Goal: Task Accomplishment & Management: Complete application form

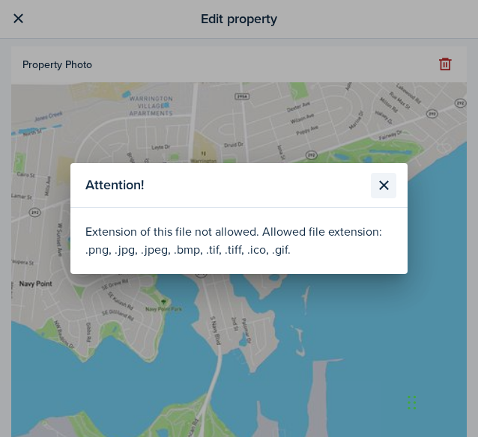
scroll to position [215, 0]
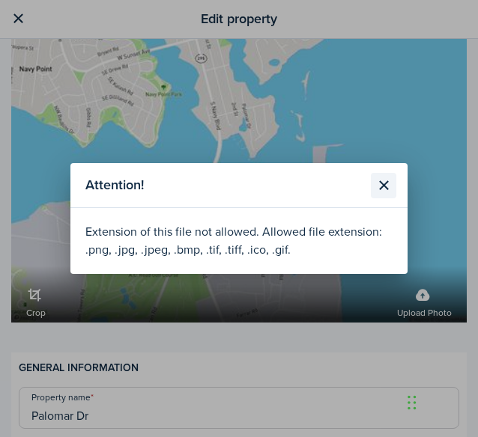
click at [389, 184] on button "Close modal" at bounding box center [383, 185] width 25 height 25
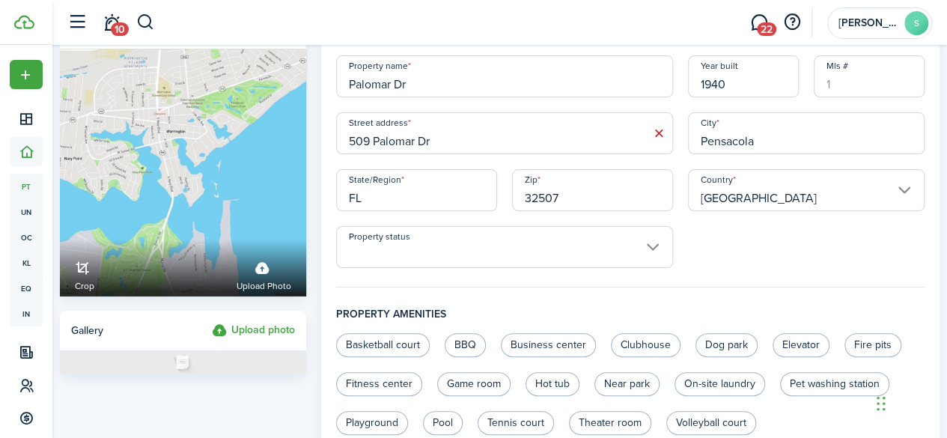
scroll to position [38, 0]
click at [398, 234] on input "Property status" at bounding box center [504, 248] width 337 height 42
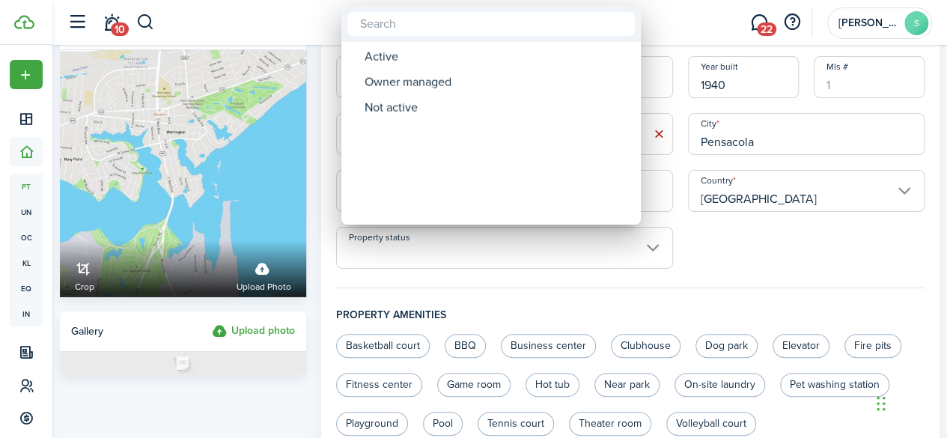
click at [398, 234] on div at bounding box center [473, 219] width 1187 height 678
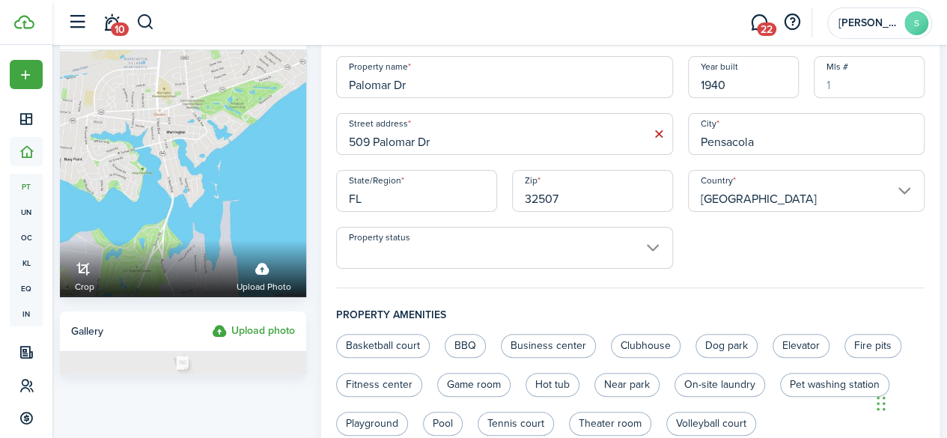
scroll to position [355, 0]
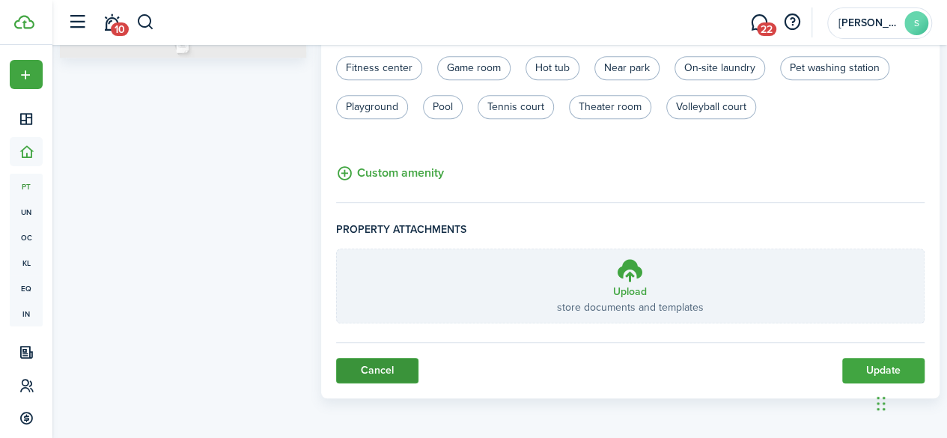
click at [351, 365] on link "Cancel" at bounding box center [377, 370] width 82 height 25
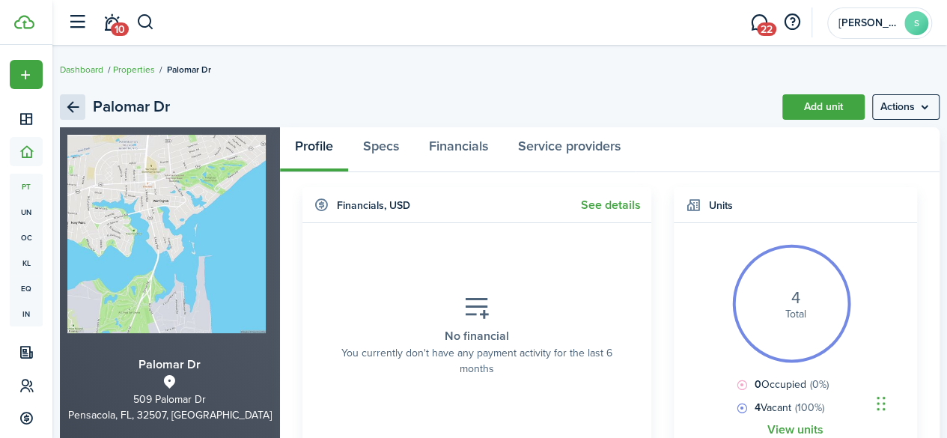
click at [84, 106] on link "Back" at bounding box center [72, 106] width 25 height 25
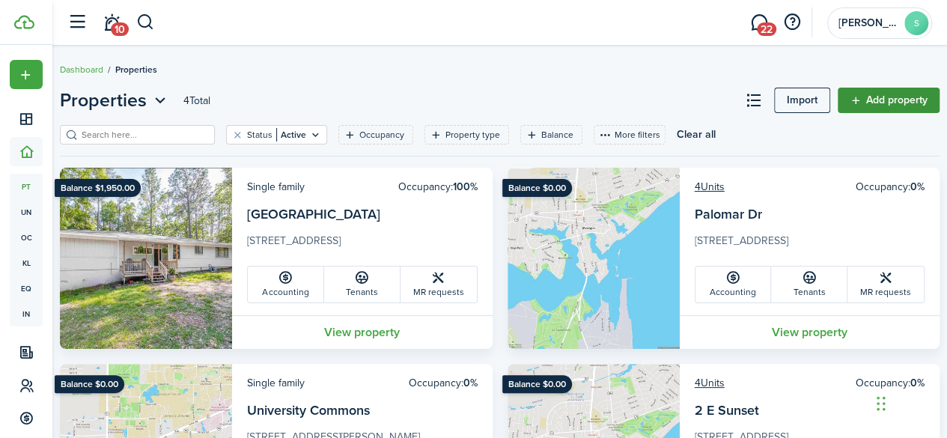
click at [477, 100] on link "Add property" at bounding box center [889, 100] width 102 height 25
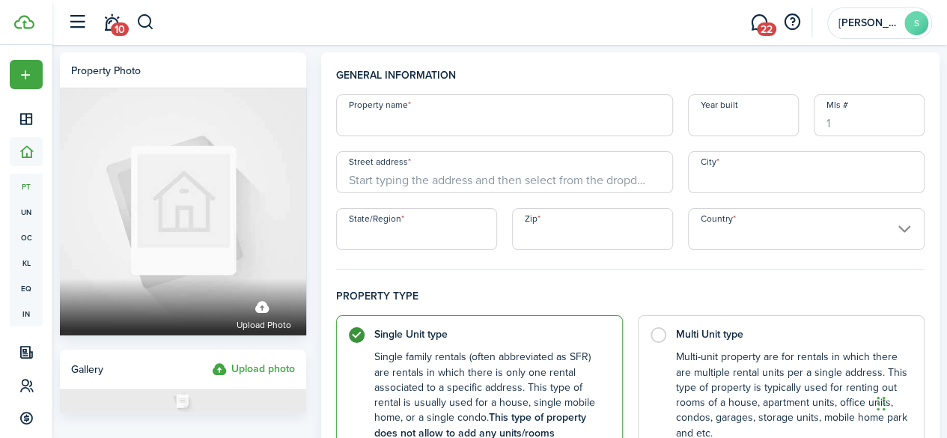
click at [458, 136] on input "Property name" at bounding box center [504, 115] width 337 height 42
type input "[GEOGRAPHIC_DATA][PERSON_NAME]"
click at [397, 177] on input "Street address" at bounding box center [504, 172] width 337 height 42
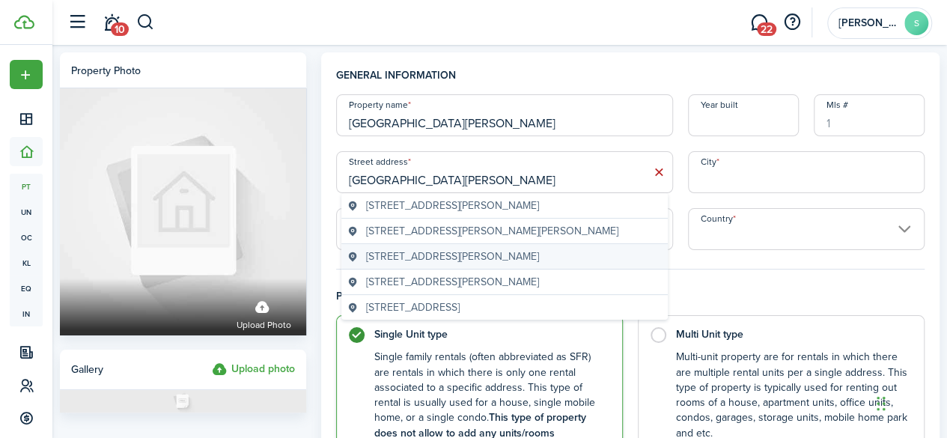
click at [437, 258] on span "[STREET_ADDRESS][PERSON_NAME]" at bounding box center [452, 257] width 173 height 16
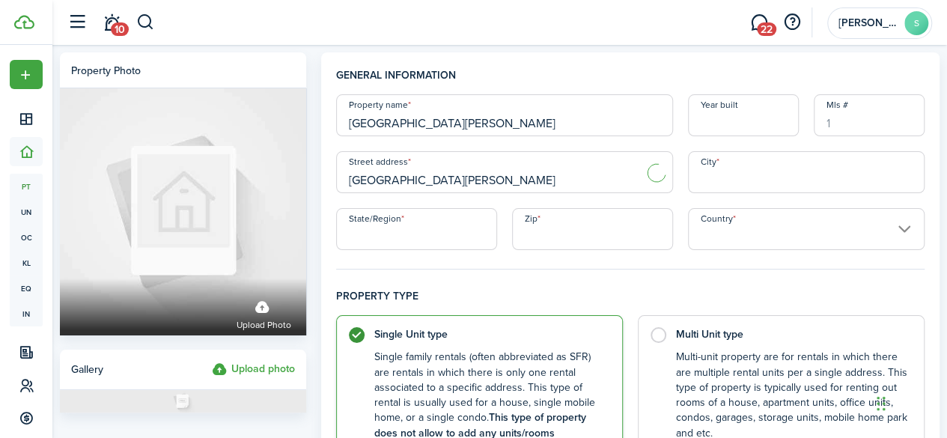
type input "[STREET_ADDRESS][PERSON_NAME]"
type input "Pensacola"
type input "FL"
type input "32503"
type input "[GEOGRAPHIC_DATA]"
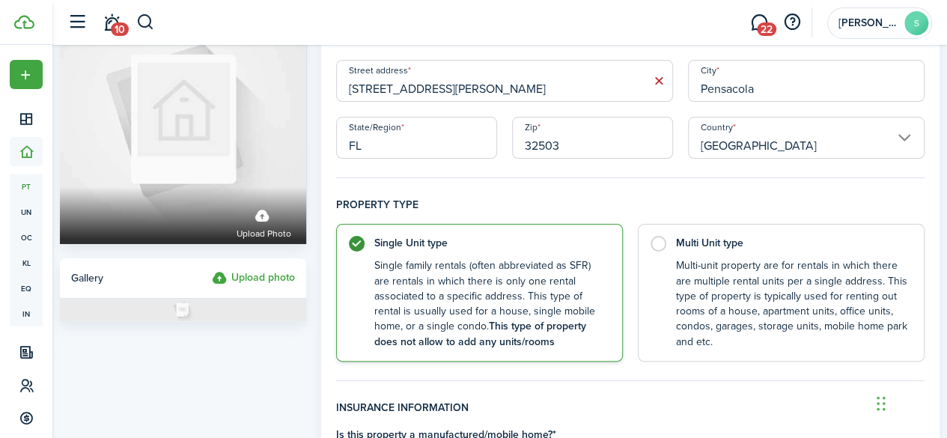
scroll to position [93, 0]
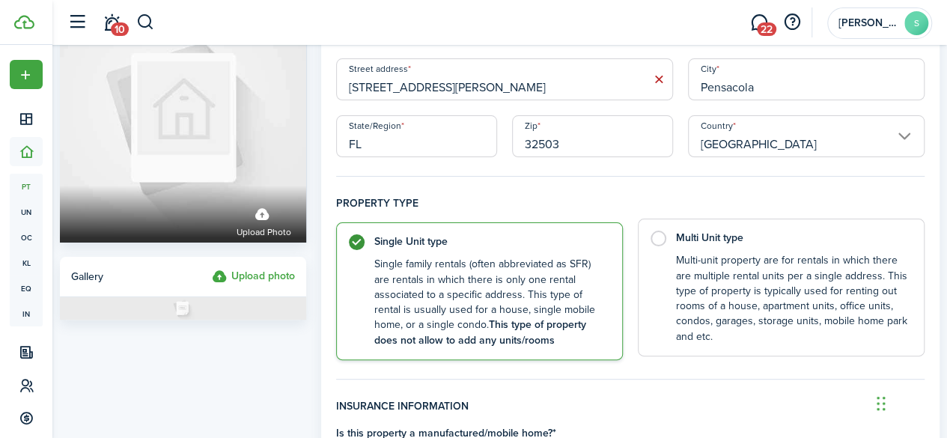
click at [477, 238] on label "Multi Unit type Multi-unit property are for rentals in which there are multiple…" at bounding box center [781, 288] width 287 height 138
radio input "false"
radio input "true"
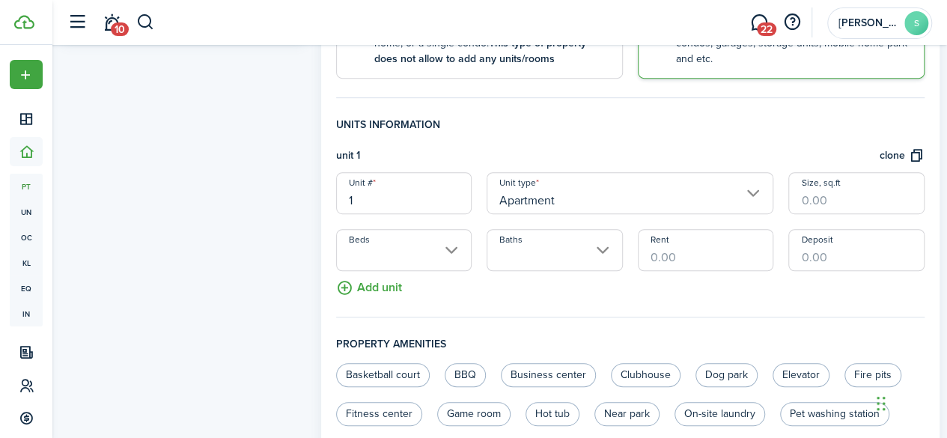
scroll to position [368, 0]
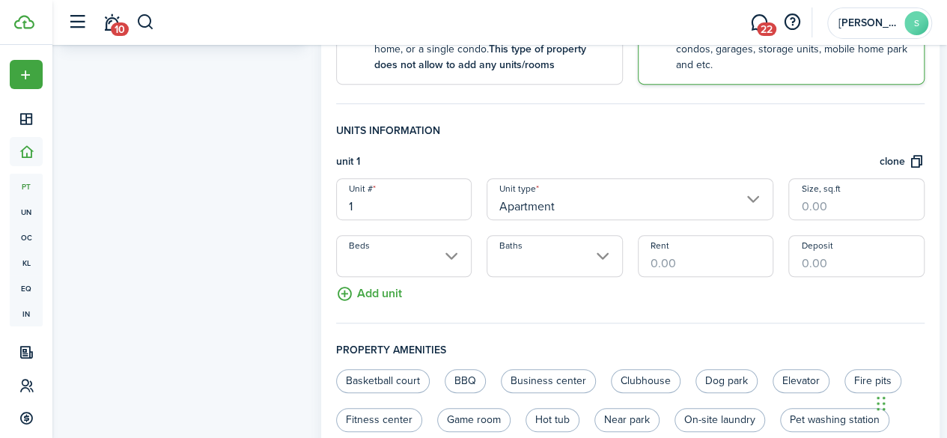
click at [401, 249] on input "Beds" at bounding box center [404, 256] width 136 height 42
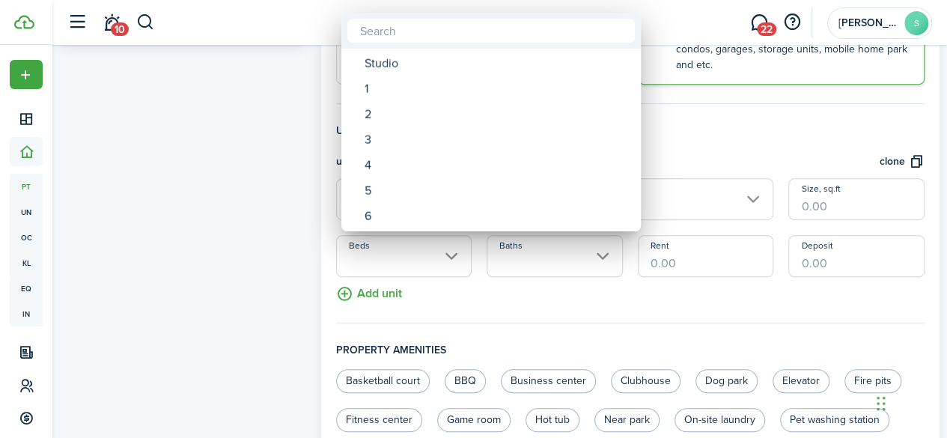
click at [398, 252] on div at bounding box center [473, 219] width 1187 height 678
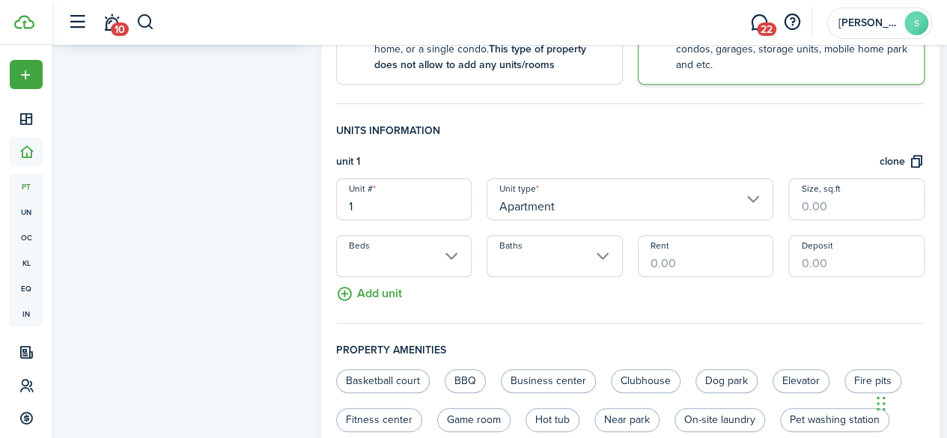
click at [372, 197] on input "1" at bounding box center [404, 199] width 136 height 42
click at [378, 261] on input "Beds" at bounding box center [404, 256] width 136 height 42
type input "A"
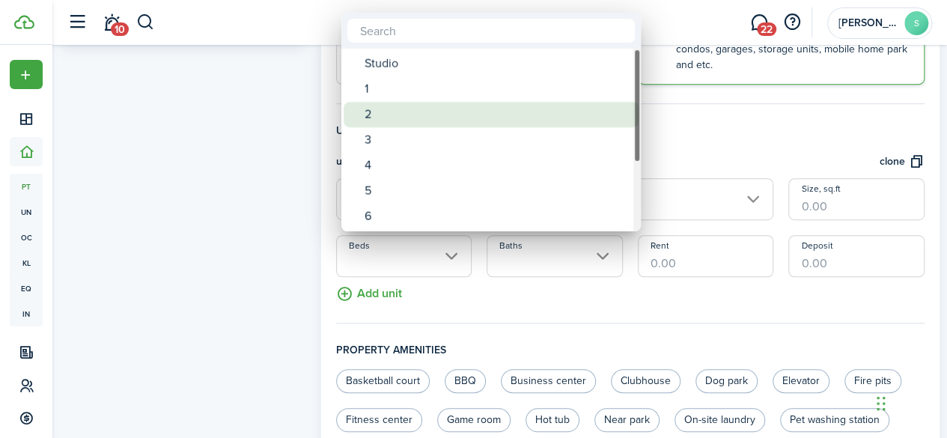
click at [389, 108] on div "2" at bounding box center [497, 114] width 265 height 25
type input "2"
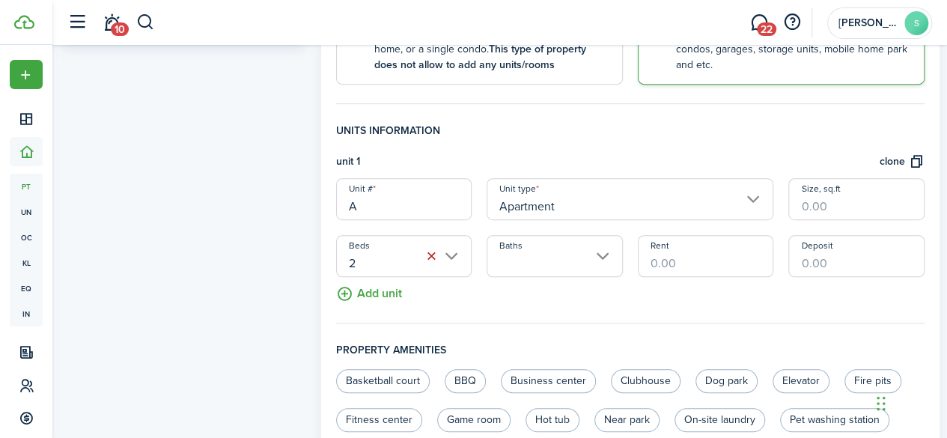
click at [477, 249] on input "Baths" at bounding box center [555, 256] width 136 height 42
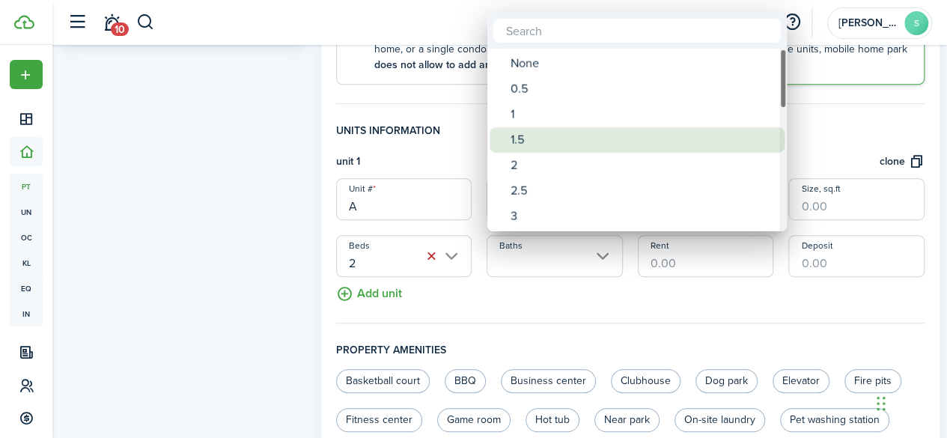
click at [477, 145] on div "1.5" at bounding box center [643, 139] width 265 height 25
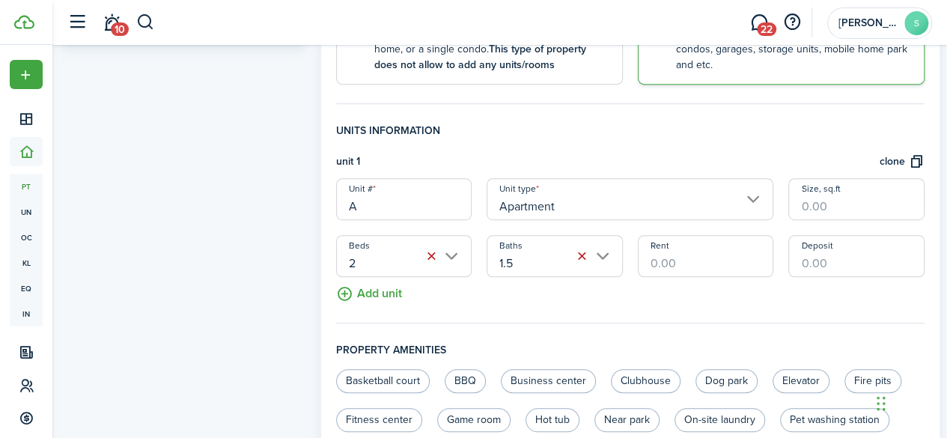
click at [477, 260] on input "1.5" at bounding box center [555, 256] width 136 height 42
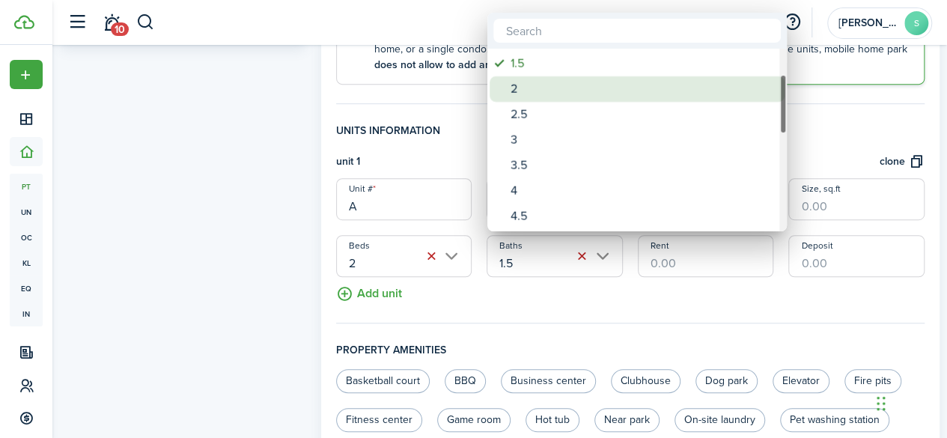
click at [477, 87] on div "2" at bounding box center [643, 88] width 265 height 25
type input "2"
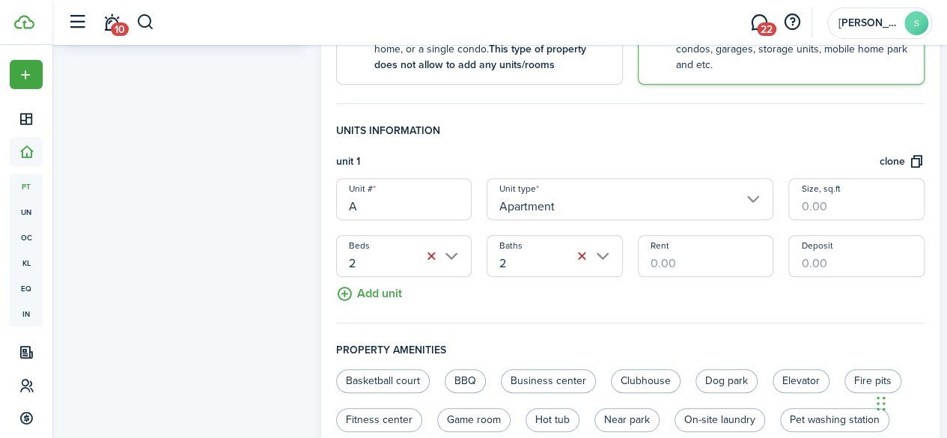
click at [477, 251] on input "Rent" at bounding box center [706, 256] width 136 height 42
click at [404, 204] on input "A" at bounding box center [404, 199] width 136 height 42
type input "A"
click at [477, 264] on input "Rent" at bounding box center [706, 256] width 136 height 42
type input "$1,325.00"
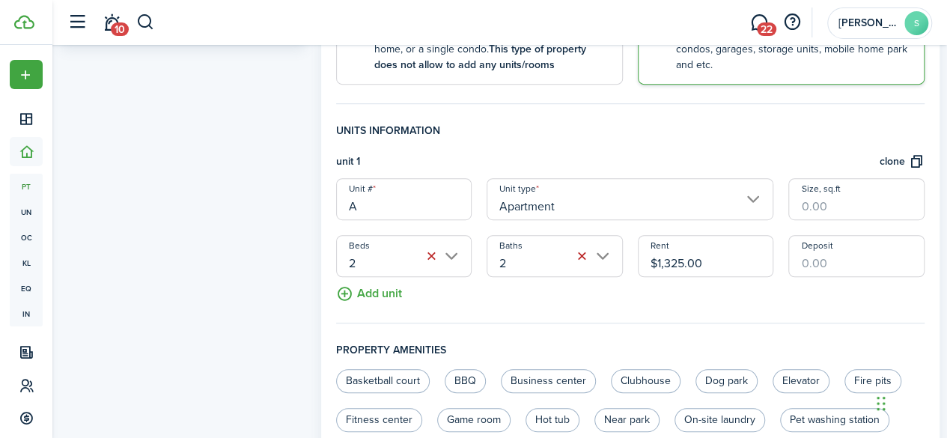
click at [477, 262] on input "Deposit" at bounding box center [857, 256] width 136 height 42
type input "$1,325.00"
click at [477, 216] on input "Size, sq.ft" at bounding box center [857, 199] width 136 height 42
type input "1,050"
click at [477, 297] on fieldset "Units information unit 1 clone Unit # A Unit type Apartment Size, sq.ft 1,050 B…" at bounding box center [630, 223] width 589 height 201
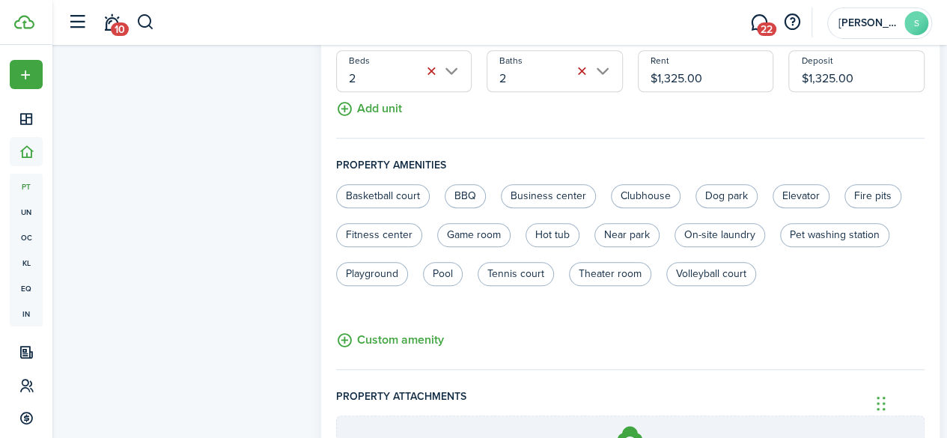
scroll to position [319, 0]
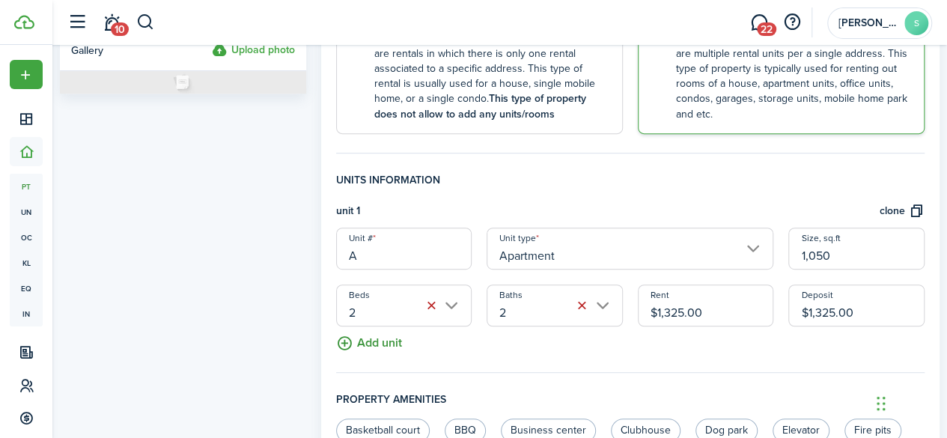
click at [386, 336] on button "Add unit" at bounding box center [369, 340] width 66 height 26
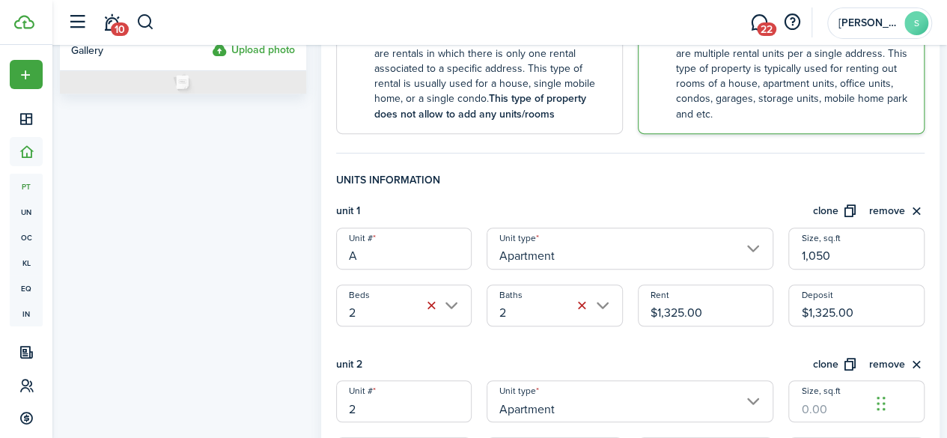
scroll to position [456, 0]
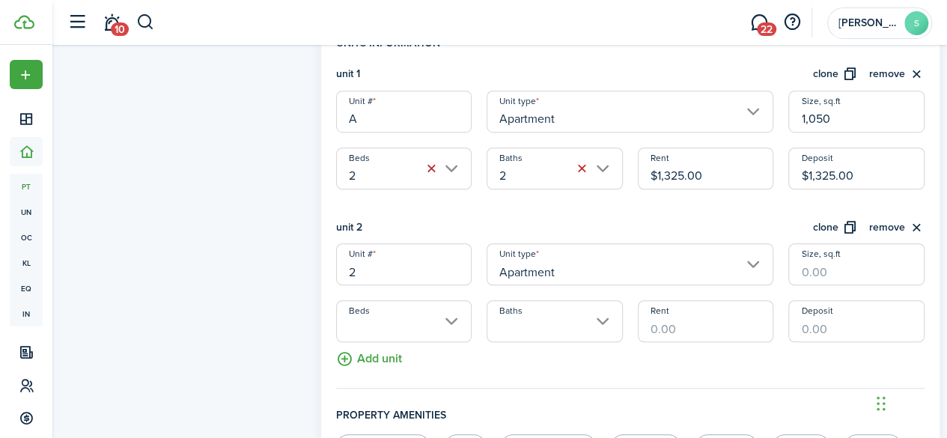
click at [430, 284] on input "2" at bounding box center [404, 264] width 136 height 42
click at [477, 122] on input "Apartment" at bounding box center [630, 112] width 287 height 42
type input "B"
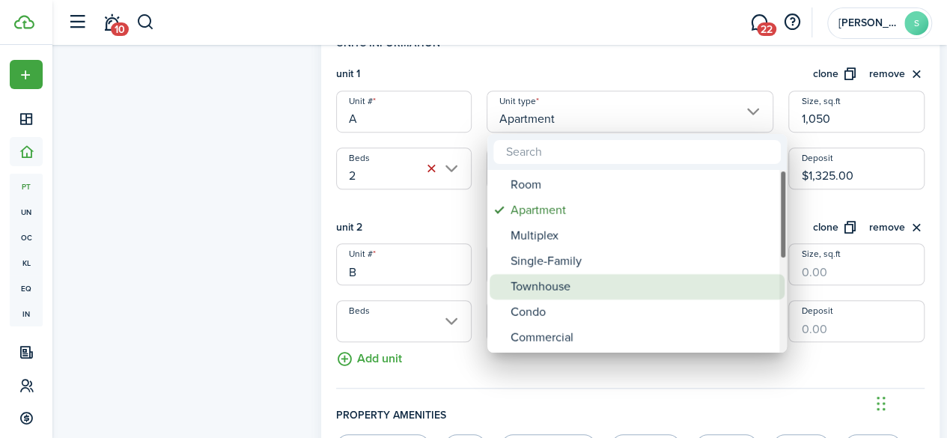
click at [477, 285] on div "Townhouse" at bounding box center [643, 286] width 265 height 25
type input "Townhouse"
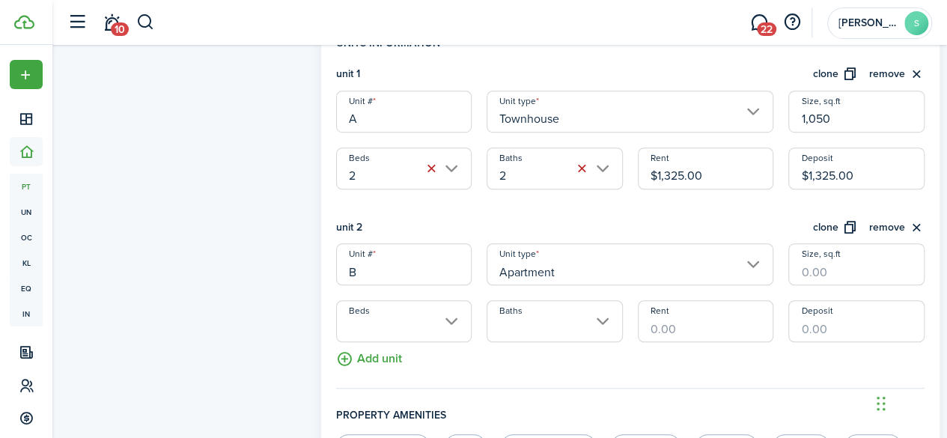
click at [477, 270] on input "Apartment" at bounding box center [630, 264] width 287 height 42
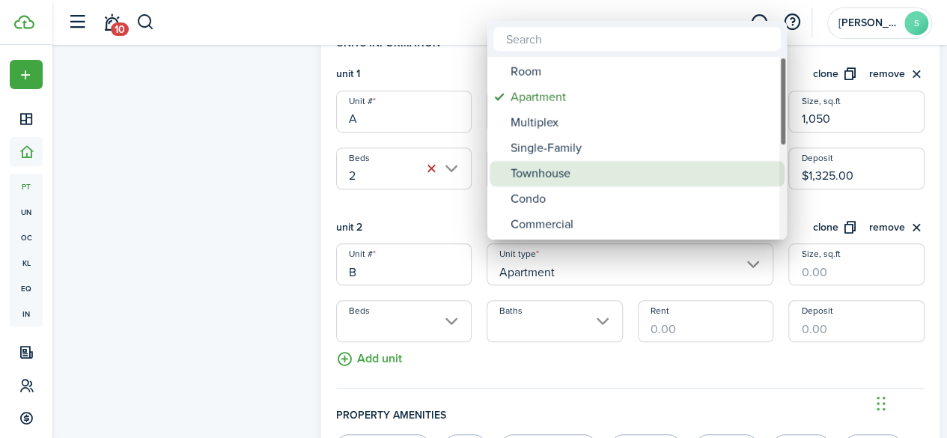
click at [477, 169] on div "Townhouse" at bounding box center [643, 173] width 265 height 25
type input "Townhouse"
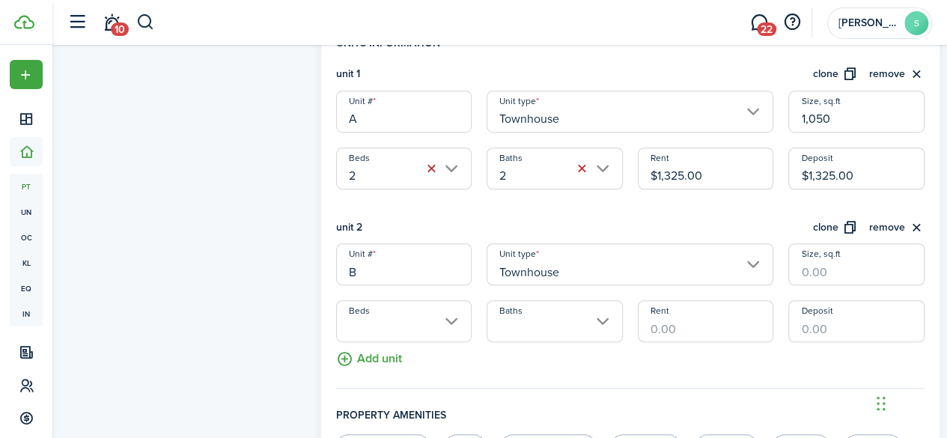
click at [477, 112] on input "Townhouse" at bounding box center [630, 112] width 287 height 42
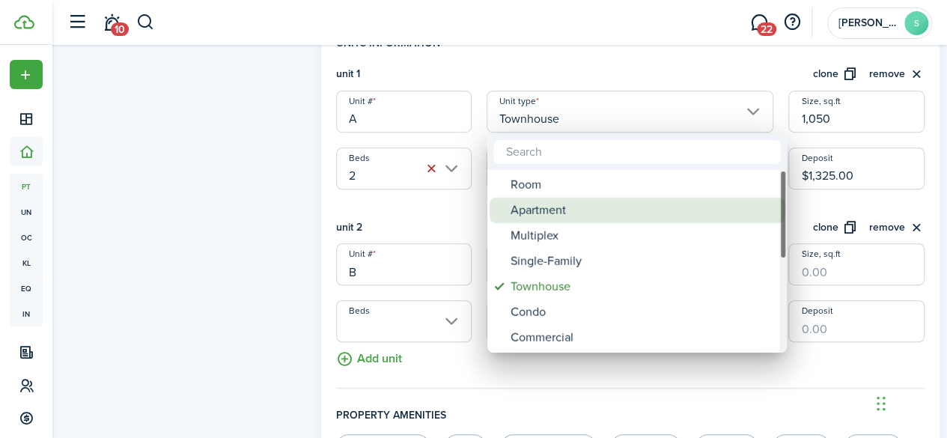
click at [477, 210] on div "Apartment" at bounding box center [643, 210] width 265 height 25
type input "Apartment"
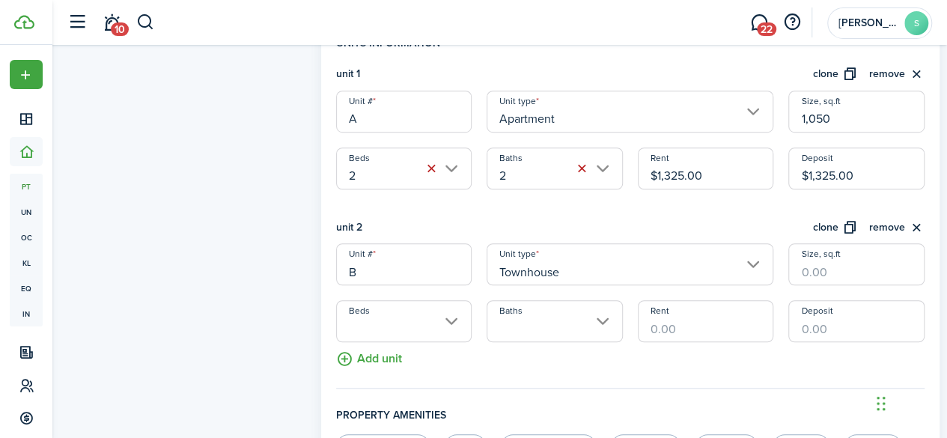
click at [477, 263] on input "Townhouse" at bounding box center [630, 264] width 287 height 42
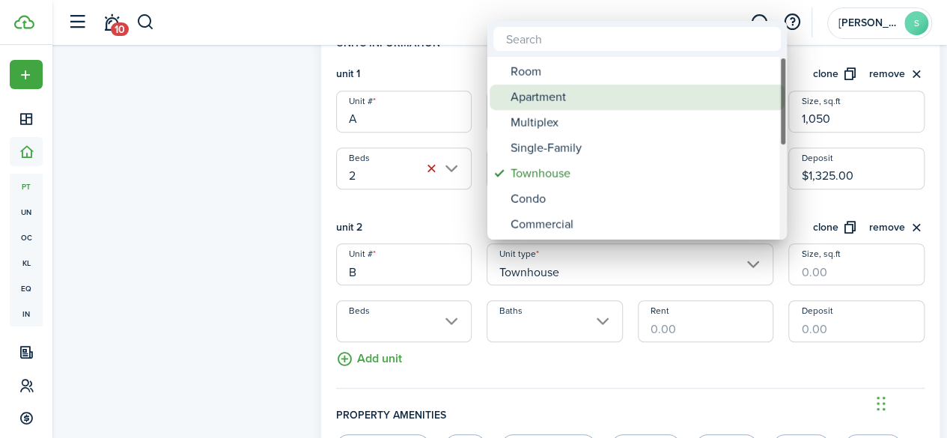
click at [477, 95] on div "Apartment" at bounding box center [643, 97] width 265 height 25
type input "Apartment"
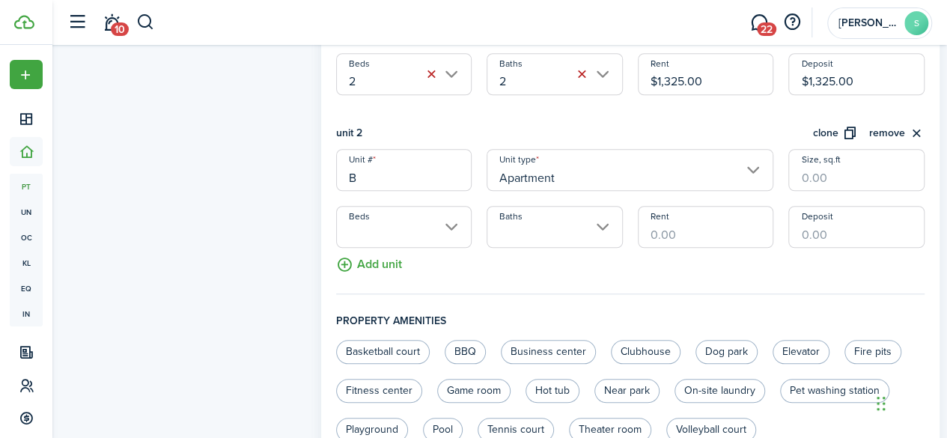
scroll to position [551, 0]
click at [407, 225] on input "Beds" at bounding box center [404, 226] width 136 height 42
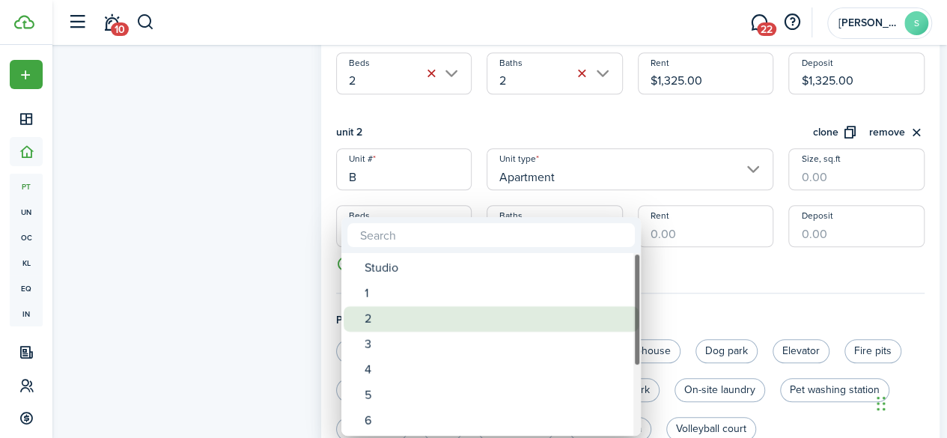
click at [380, 317] on div "2" at bounding box center [497, 318] width 265 height 25
type input "2"
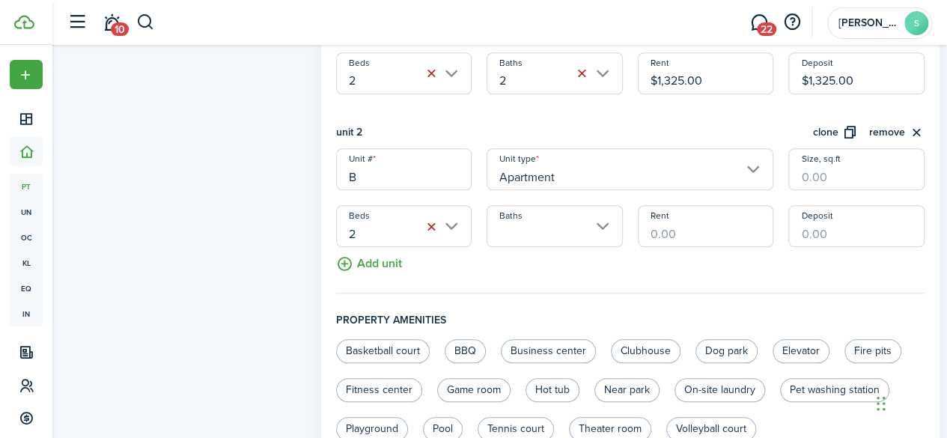
click at [477, 224] on input "Baths" at bounding box center [555, 226] width 136 height 42
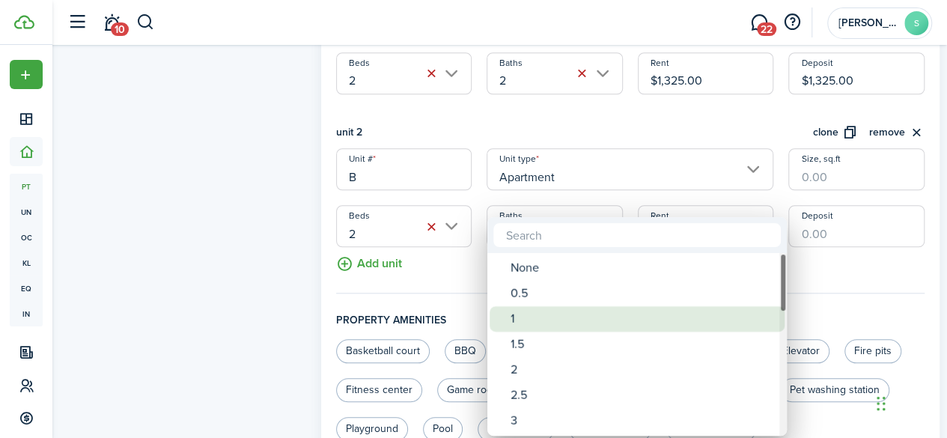
click at [477, 313] on div "1" at bounding box center [643, 318] width 265 height 25
type input "1"
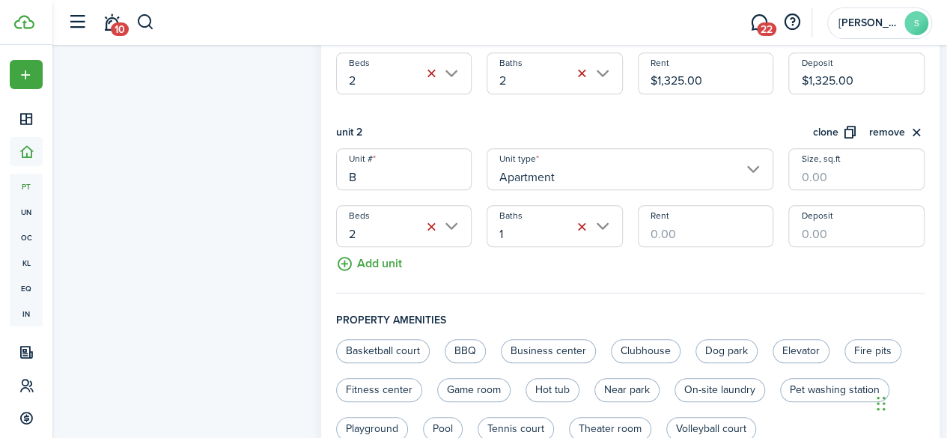
click at [477, 171] on input "Size, sq.ft" at bounding box center [857, 169] width 136 height 42
type input "1,050"
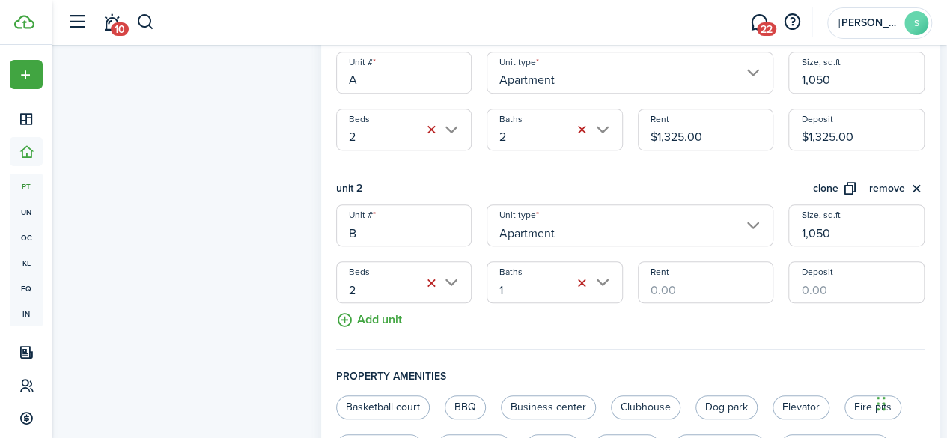
click at [477, 288] on input "Rent" at bounding box center [706, 282] width 136 height 42
type input "$1,300.00"
click at [477, 288] on input "Deposit" at bounding box center [857, 282] width 136 height 42
type input "$1,300.00"
click at [353, 318] on button "Add unit" at bounding box center [369, 316] width 66 height 26
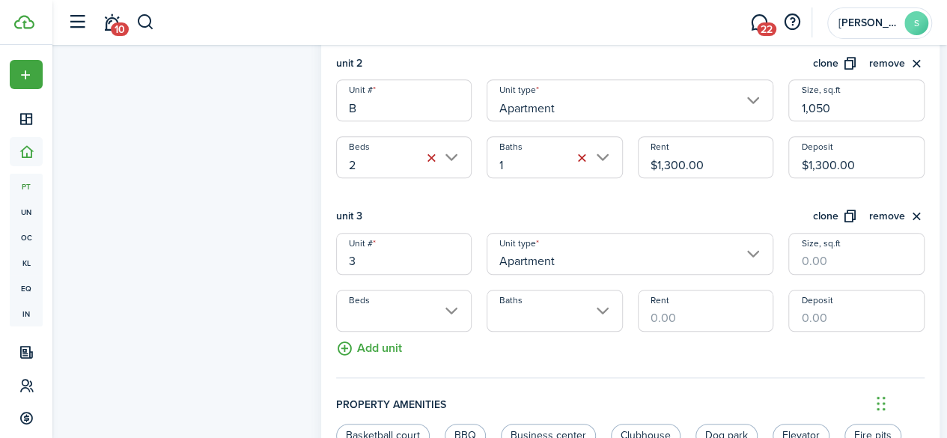
scroll to position [622, 0]
click at [386, 267] on input "3" at bounding box center [404, 252] width 136 height 42
type input "C"
click at [477, 262] on input "Size, sq.ft" at bounding box center [857, 252] width 136 height 42
click at [388, 308] on input "Beds" at bounding box center [404, 309] width 136 height 42
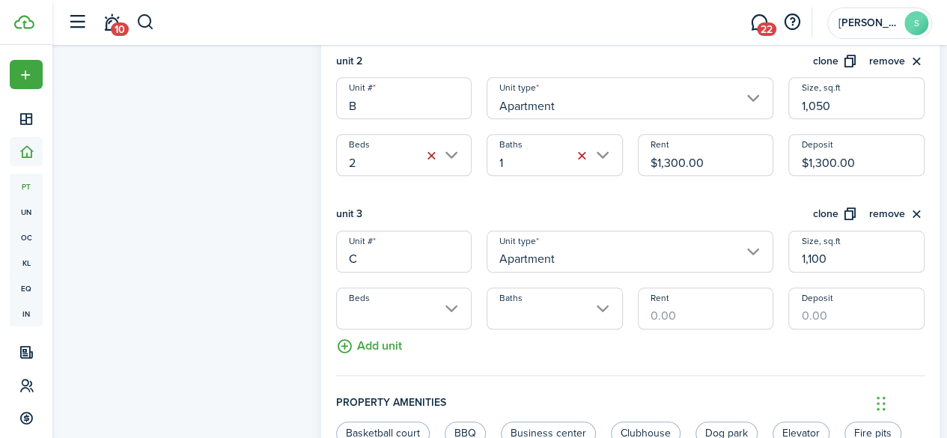
type input "1,100"
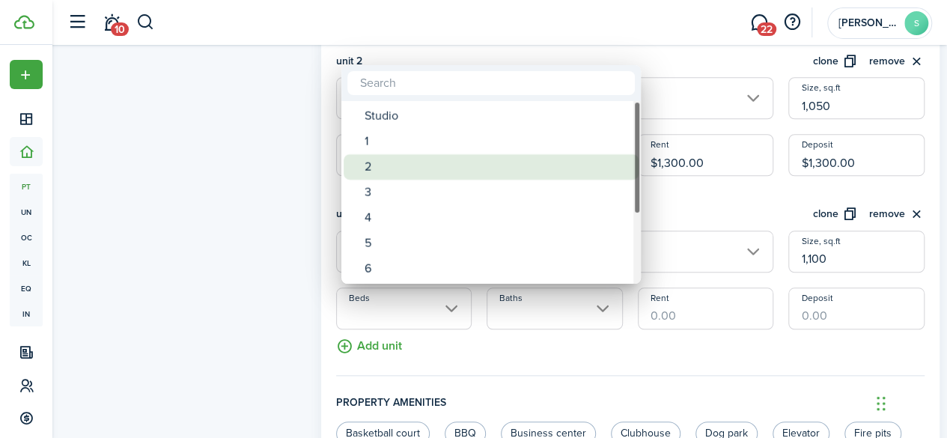
click at [407, 167] on div "2" at bounding box center [497, 166] width 265 height 25
type input "2"
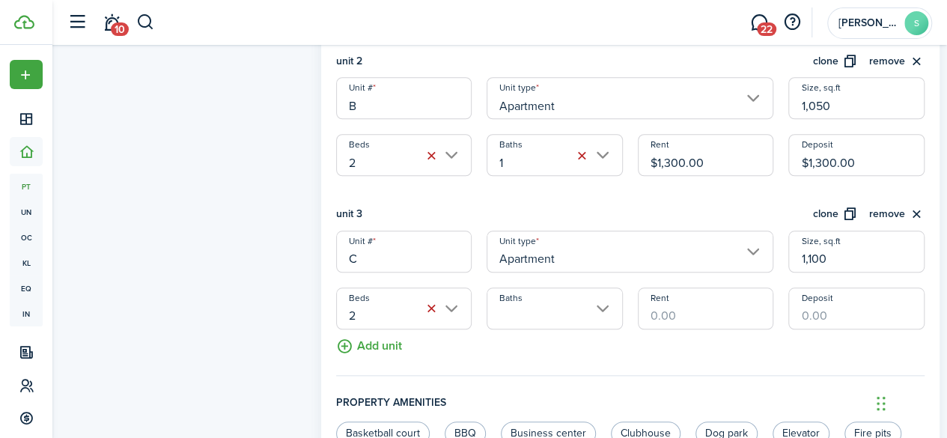
click at [477, 316] on input "Baths" at bounding box center [555, 309] width 136 height 42
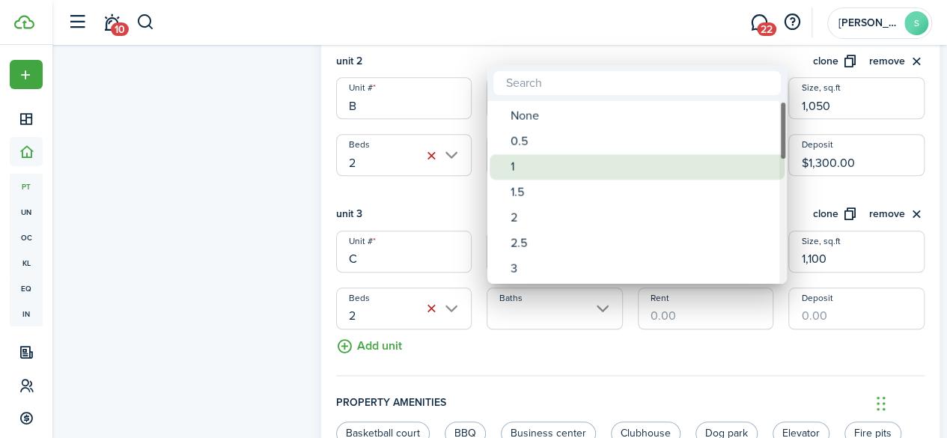
click at [477, 160] on div "1" at bounding box center [643, 166] width 265 height 25
type input "1"
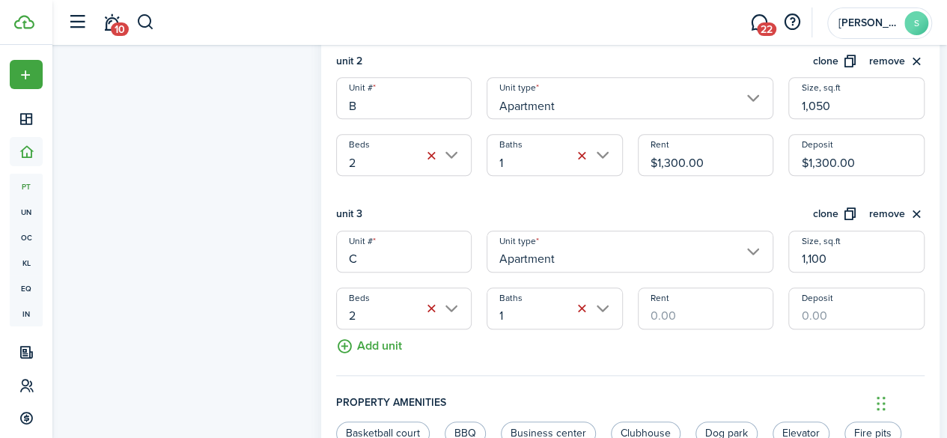
click at [477, 306] on input "Rent" at bounding box center [706, 309] width 136 height 42
type input "$1,350.00"
click at [477, 309] on input "Deposit" at bounding box center [857, 309] width 136 height 42
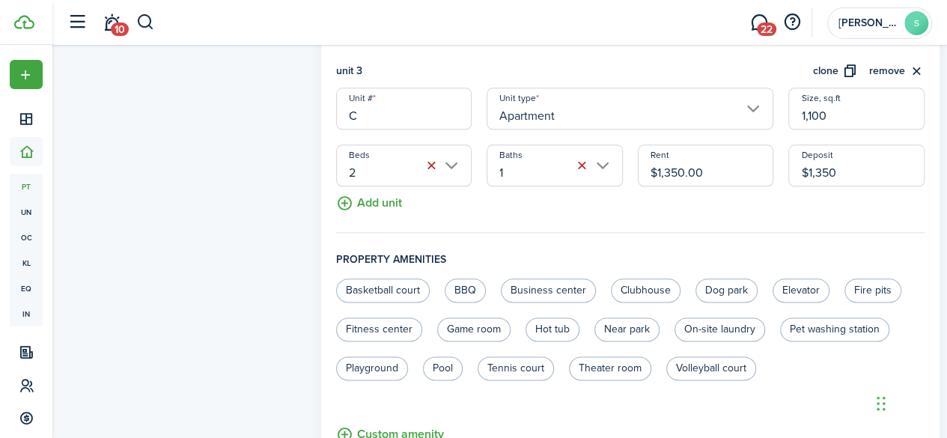
scroll to position [769, 0]
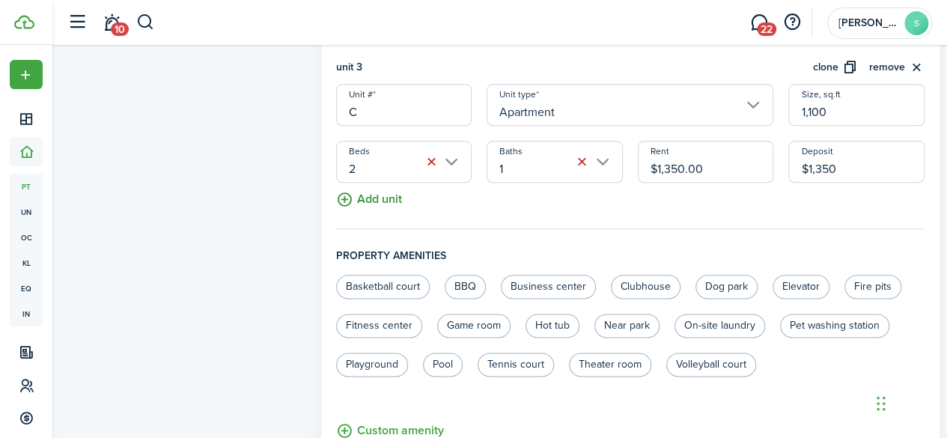
type input "$1,350.00"
click at [388, 192] on button "Add unit" at bounding box center [369, 196] width 66 height 26
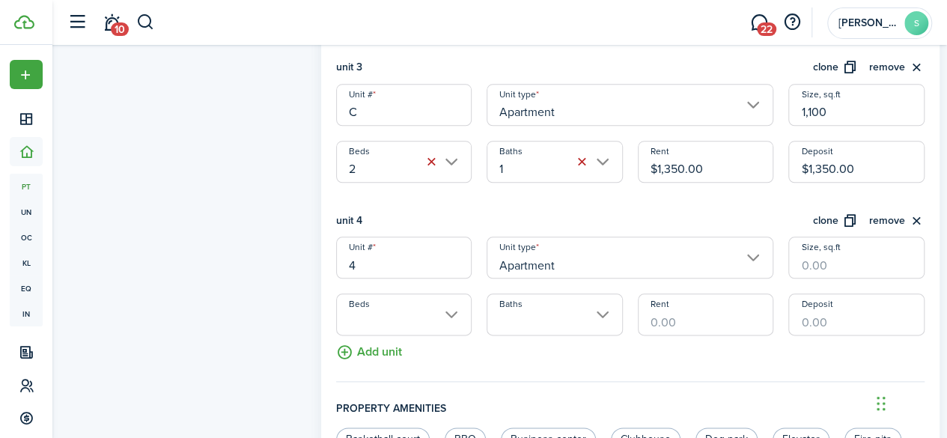
click at [386, 269] on input "4" at bounding box center [404, 258] width 136 height 42
type input "D"
click at [477, 263] on input "Size, sq.ft" at bounding box center [857, 258] width 136 height 42
click at [403, 317] on input "Beds" at bounding box center [404, 315] width 136 height 42
type input "1,056"
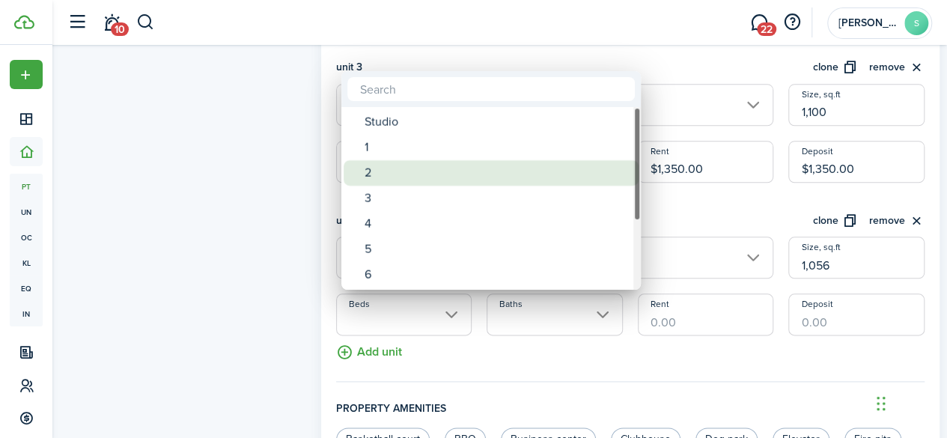
click at [389, 163] on div "2" at bounding box center [497, 172] width 265 height 25
type input "2"
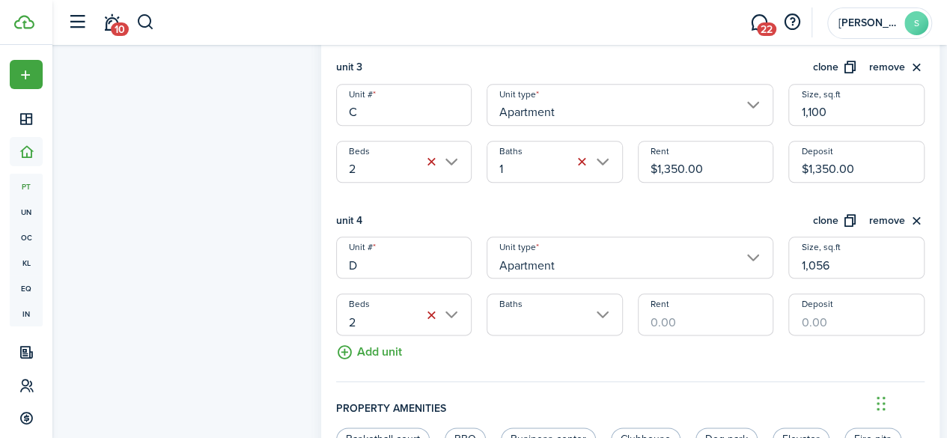
click at [477, 317] on input "Baths" at bounding box center [555, 315] width 136 height 42
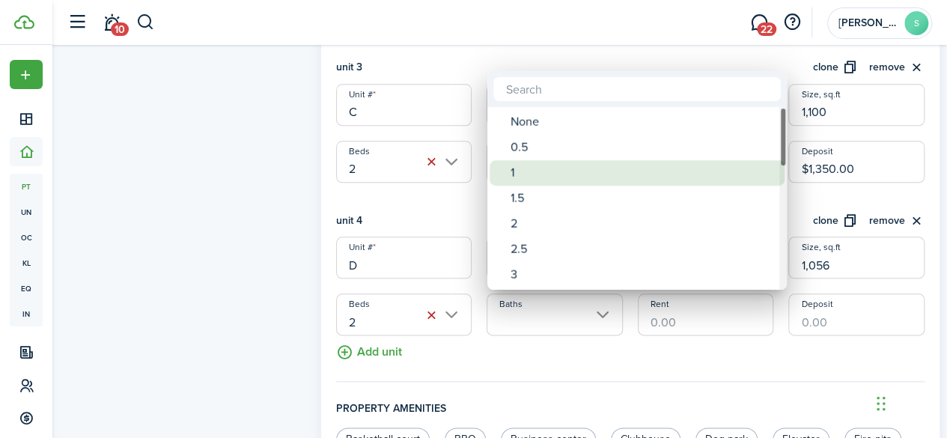
click at [477, 175] on div "1" at bounding box center [643, 172] width 265 height 25
type input "1"
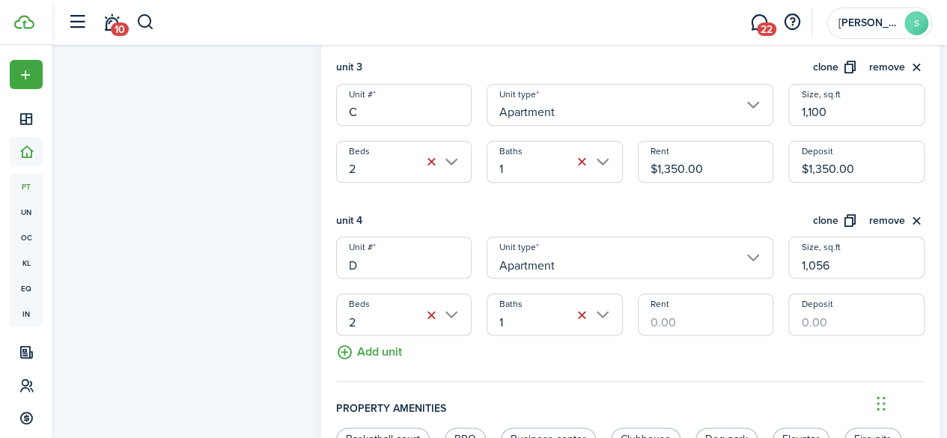
click at [477, 314] on input "Rent" at bounding box center [706, 315] width 136 height 42
type input "$1,400.00"
click at [477, 318] on input "Deposit" at bounding box center [857, 315] width 136 height 42
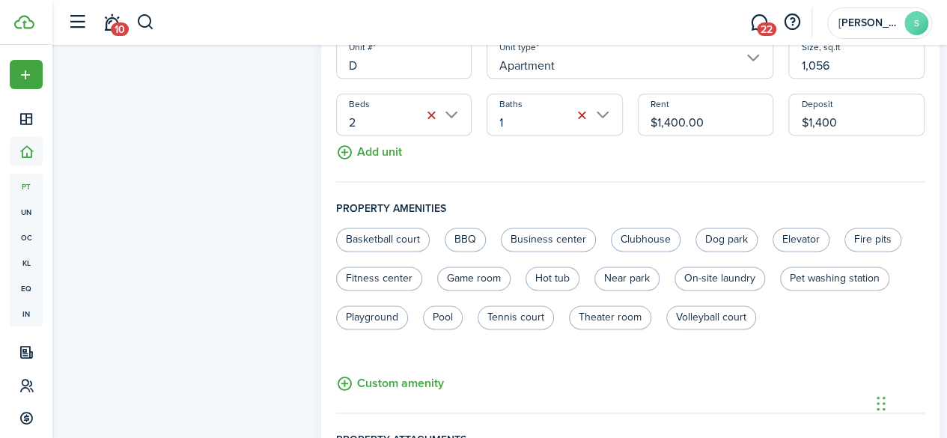
type input "$1,400.00"
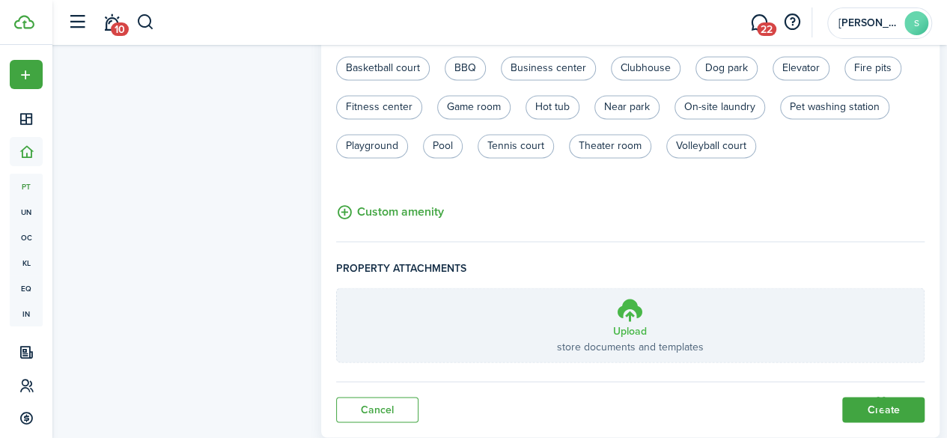
scroll to position [1178, 0]
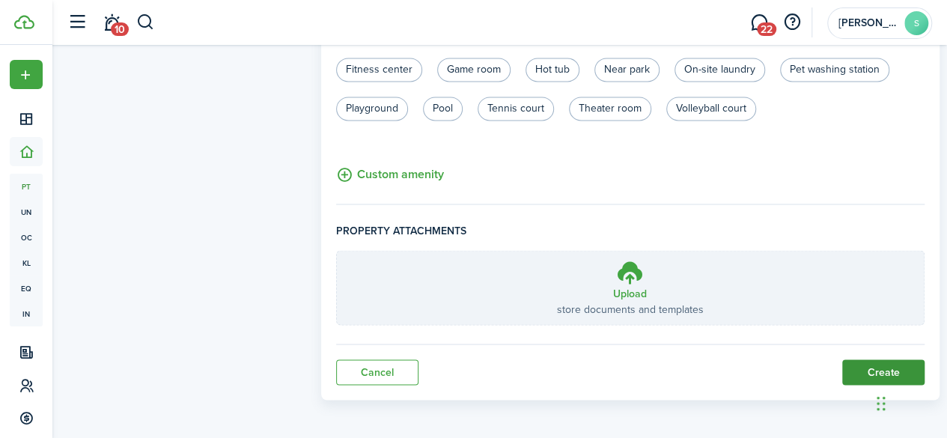
click at [477, 366] on button "Create" at bounding box center [884, 371] width 82 height 25
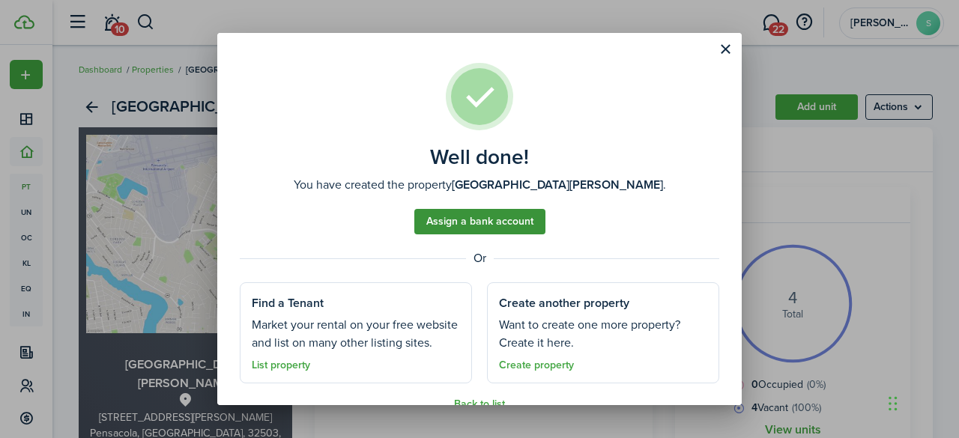
click at [477, 213] on link "Assign a bank account" at bounding box center [479, 221] width 131 height 25
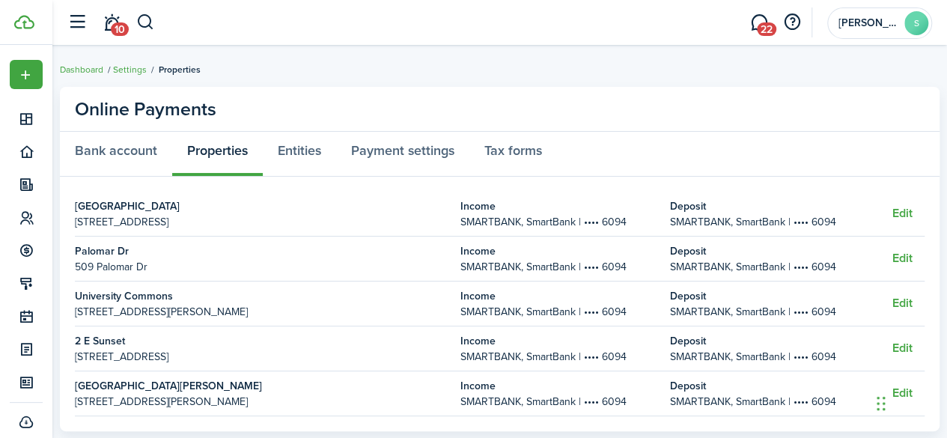
scroll to position [33, 0]
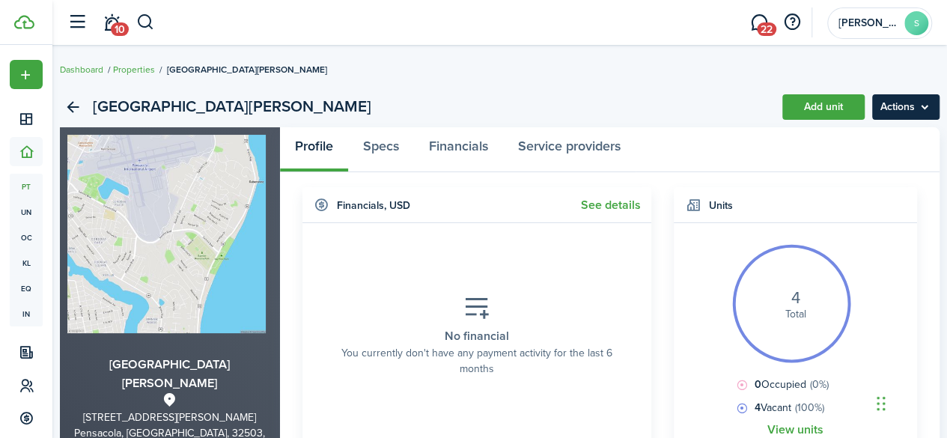
click at [477, 109] on menu-btn "Actions" at bounding box center [906, 106] width 67 height 25
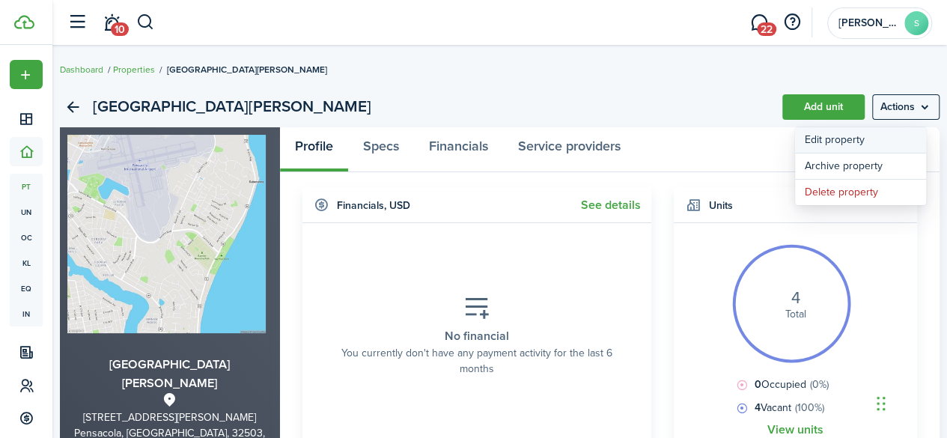
click at [477, 143] on link "Edit property" at bounding box center [860, 139] width 131 height 25
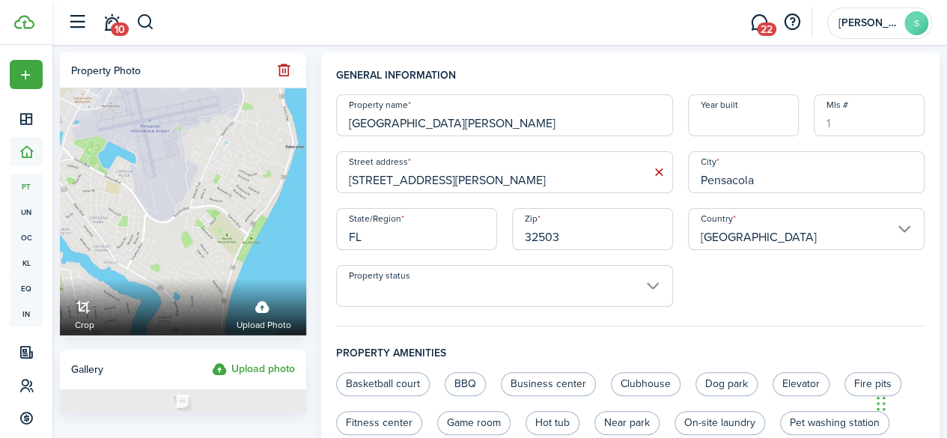
click at [477, 127] on input "Year built" at bounding box center [743, 115] width 111 height 42
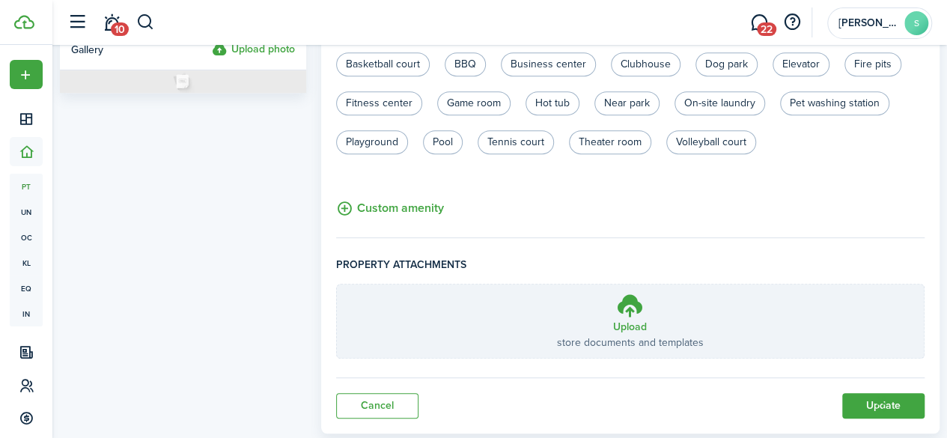
scroll to position [355, 0]
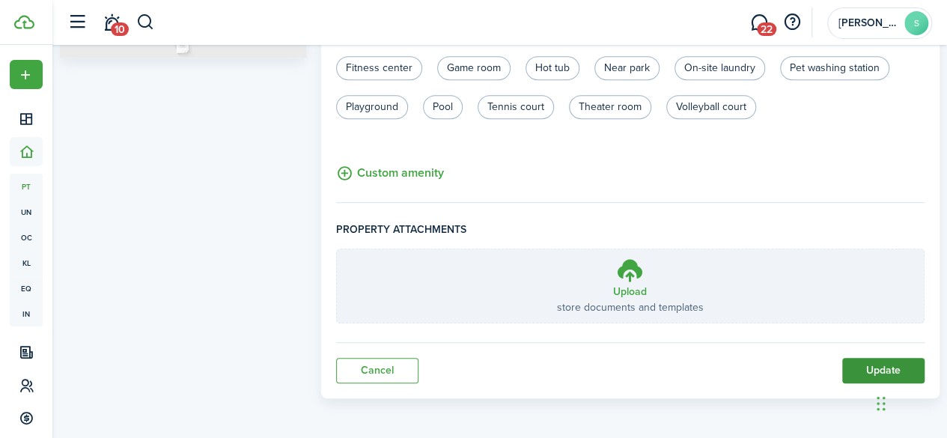
type input "1983"
click at [477, 372] on button "Update" at bounding box center [884, 370] width 82 height 25
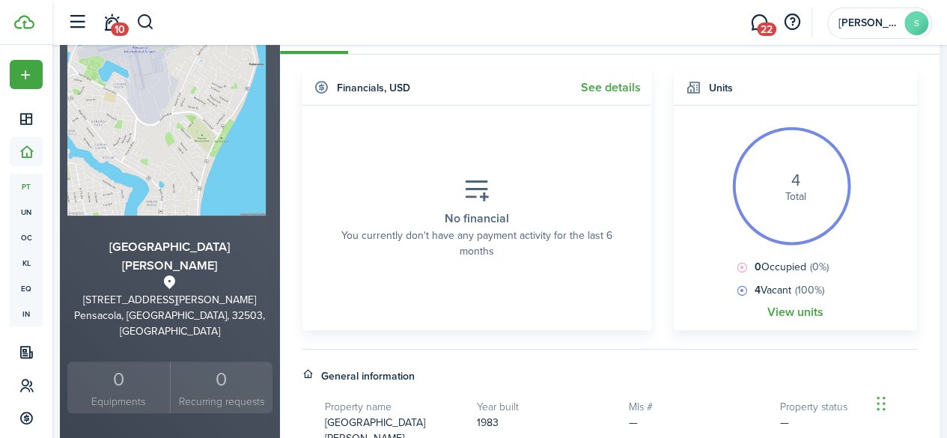
scroll to position [117, 0]
